Goal: Task Accomplishment & Management: Manage account settings

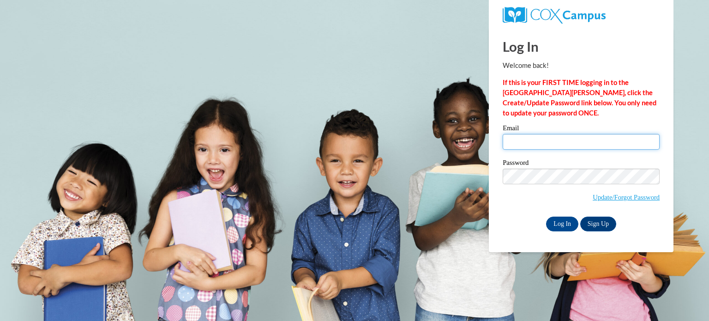
click at [559, 140] on input "Email" at bounding box center [581, 142] width 157 height 16
click at [524, 289] on body "This site uses cookies to help improve your learning experience. By continuing …" at bounding box center [354, 160] width 709 height 321
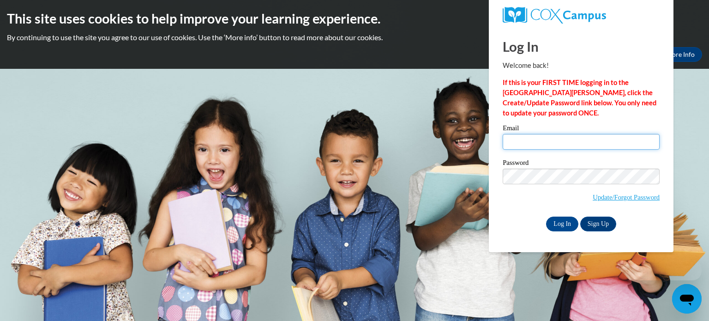
type input "[EMAIL_ADDRESS][DOMAIN_NAME]"
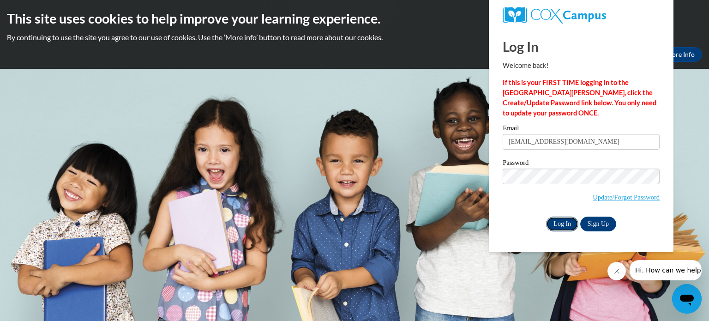
click at [556, 222] on input "Log In" at bounding box center [562, 223] width 32 height 15
click at [550, 222] on input "Log In" at bounding box center [562, 223] width 32 height 15
click at [560, 220] on input "Log In" at bounding box center [562, 223] width 32 height 15
